Goal: Task Accomplishment & Management: Use online tool/utility

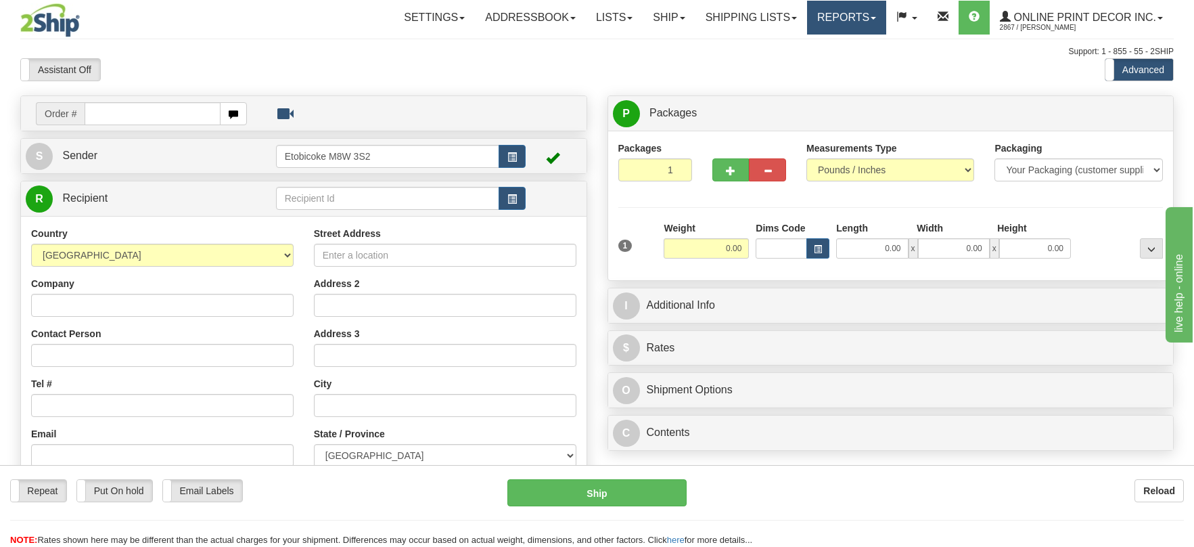
click at [842, 13] on link "Reports" at bounding box center [846, 18] width 79 height 34
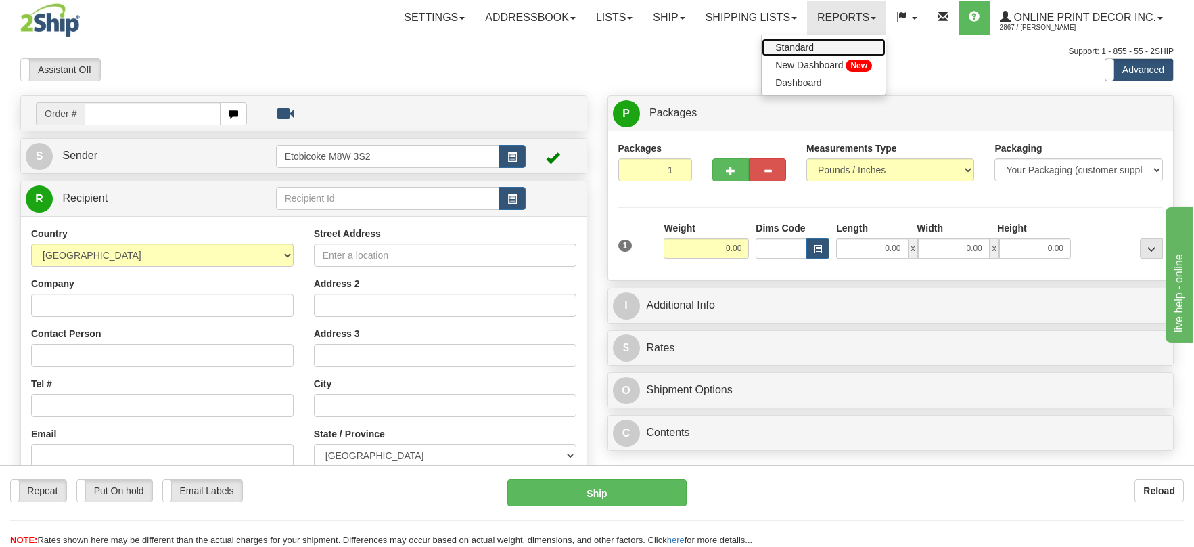
click at [805, 44] on span "Standard" at bounding box center [795, 47] width 39 height 11
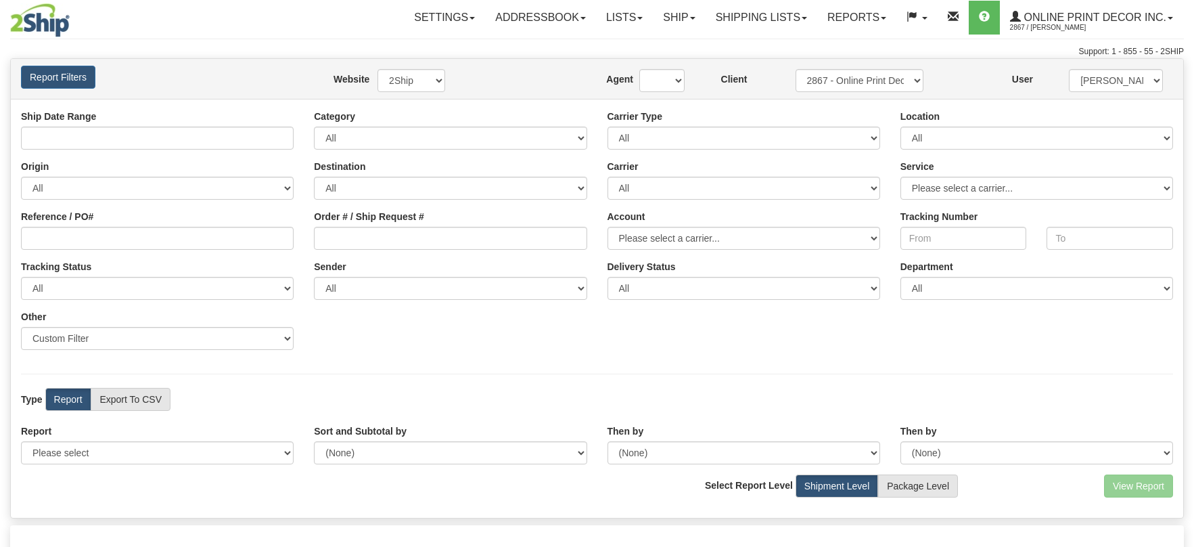
type input "09/20/2025 And 09/26/2025"
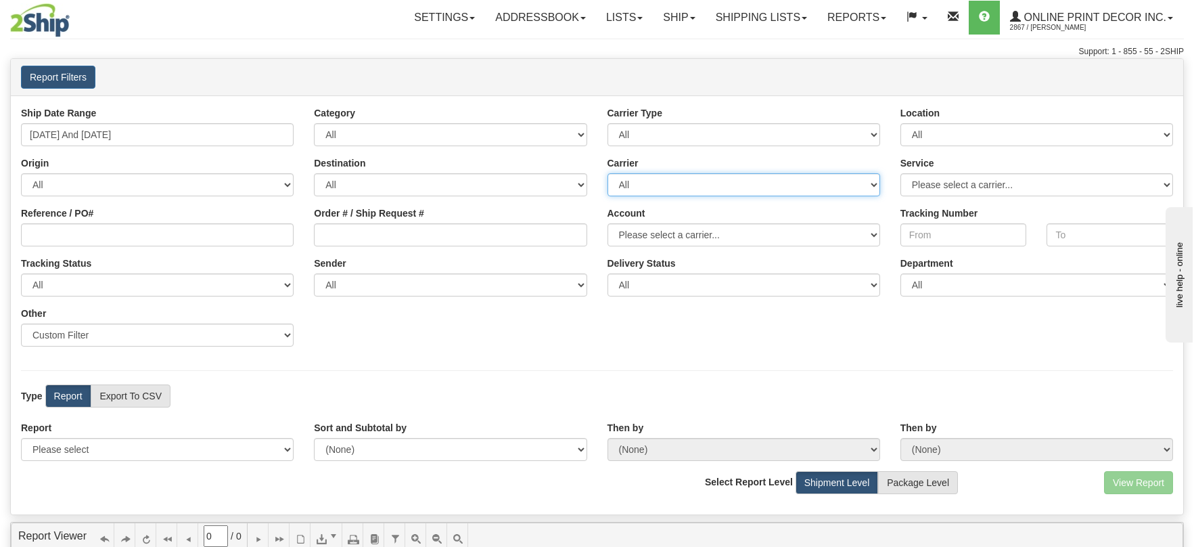
click at [651, 185] on select "All Canada Post FedEx Express® GLS Canada Purolator UPS" at bounding box center [744, 184] width 273 height 23
select select "20"
click at [608, 173] on select "All Canada Post FedEx Express® GLS Canada Purolator UPS" at bounding box center [744, 184] width 273 height 23
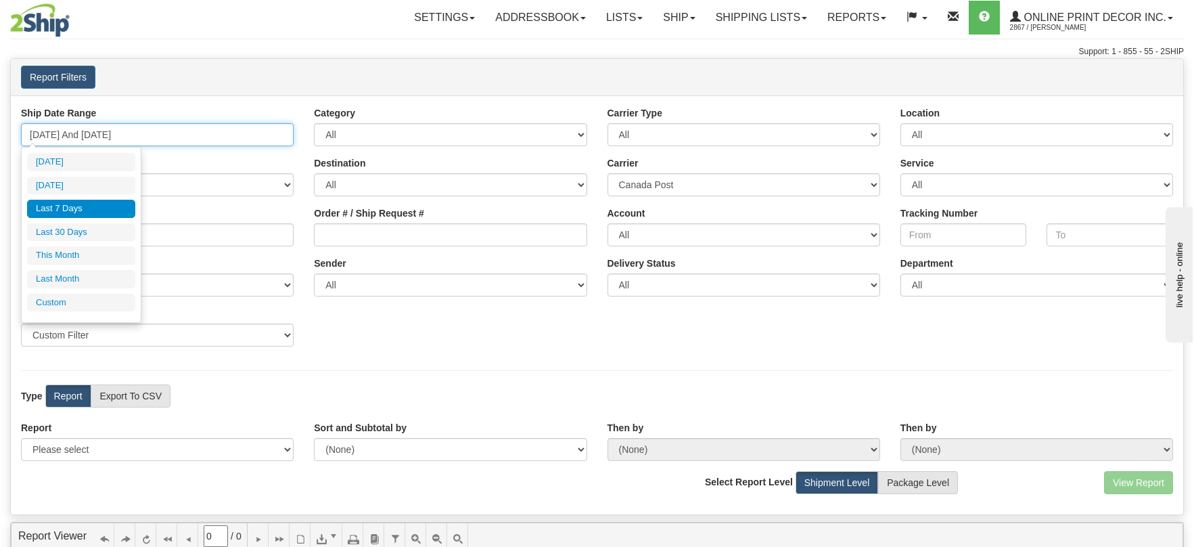
click at [193, 129] on input "09/20/2025 And 09/26/2025" at bounding box center [157, 134] width 273 height 23
click at [74, 225] on li "Last 30 Days" at bounding box center [81, 232] width 108 height 18
type input "08/28/2025 And 09/26/2025"
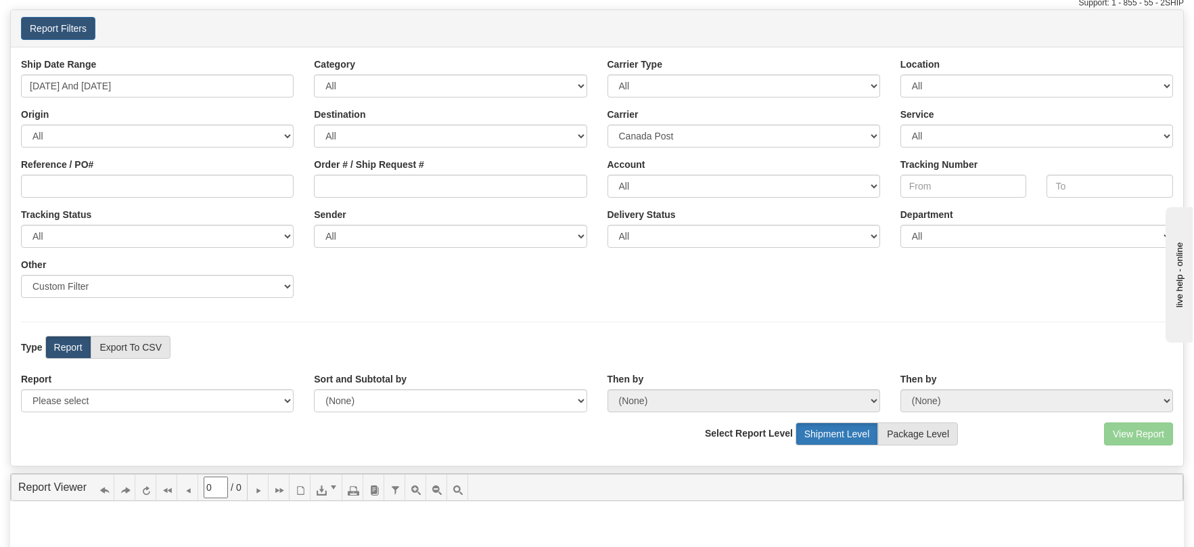
scroll to position [49, 0]
click at [184, 403] on select "Please select 1 Line Shipment Report Address Detail Basic Shipment Overview Can…" at bounding box center [157, 399] width 273 height 23
select select "Users\Basic Shipment Overview.trdx"
click at [21, 388] on select "Please select 1 Line Shipment Report Address Detail Basic Shipment Overview Can…" at bounding box center [157, 399] width 273 height 23
click at [1132, 431] on button "View Report" at bounding box center [1138, 433] width 69 height 23
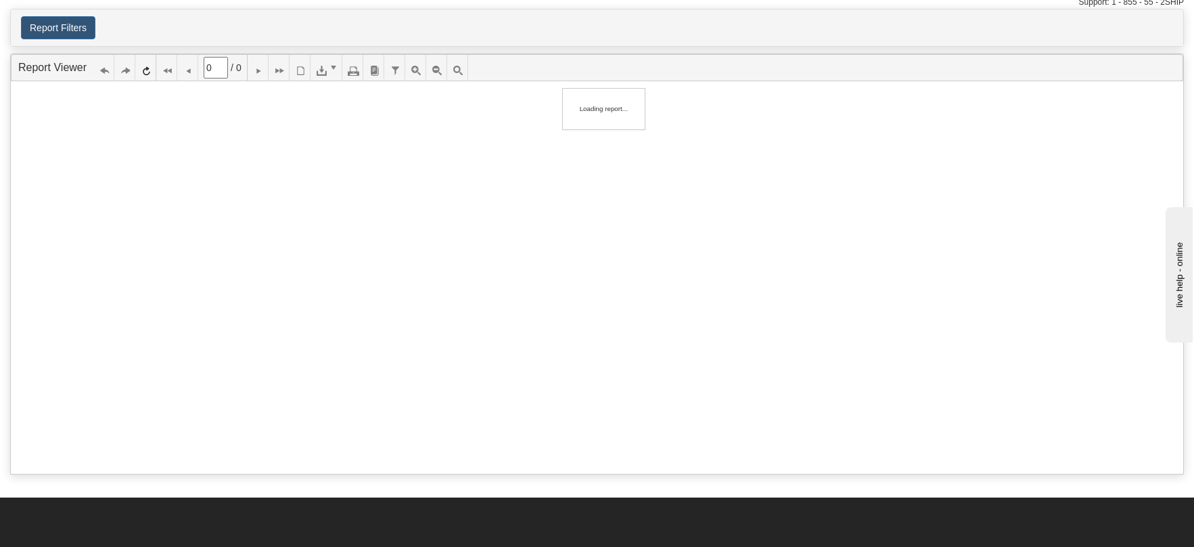
type input "1"
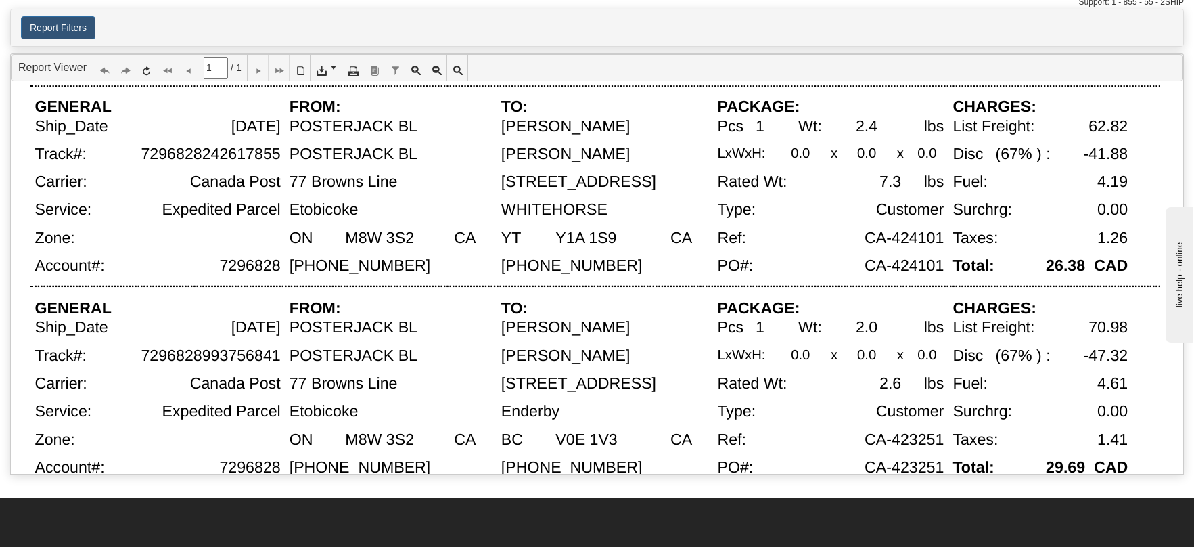
scroll to position [0, 0]
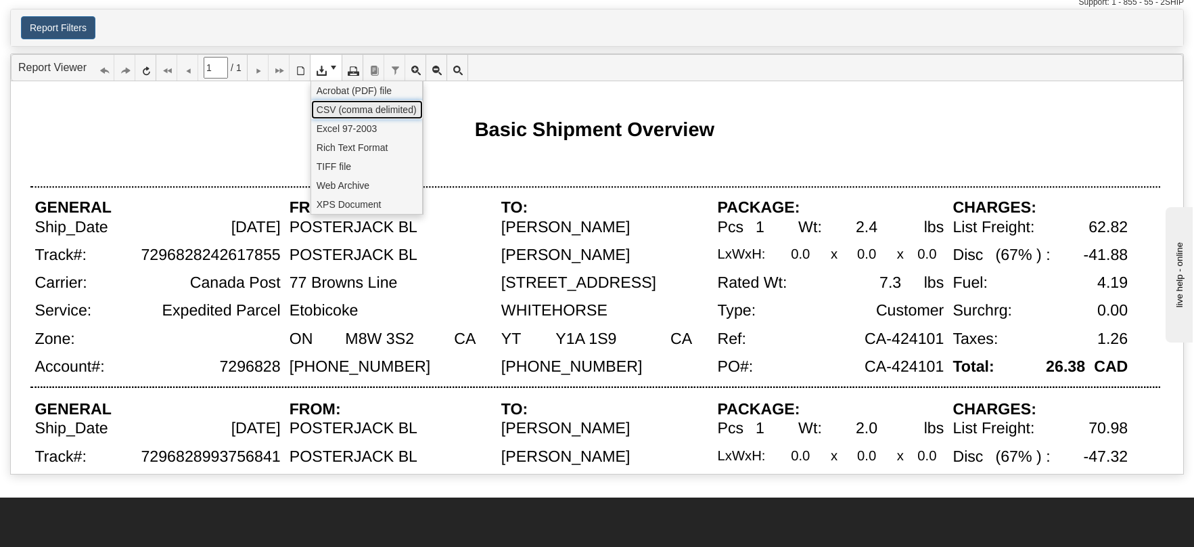
click at [336, 108] on span "CSV (comma delimited)" at bounding box center [367, 110] width 100 height 14
